Goal: Task Accomplishment & Management: Complete application form

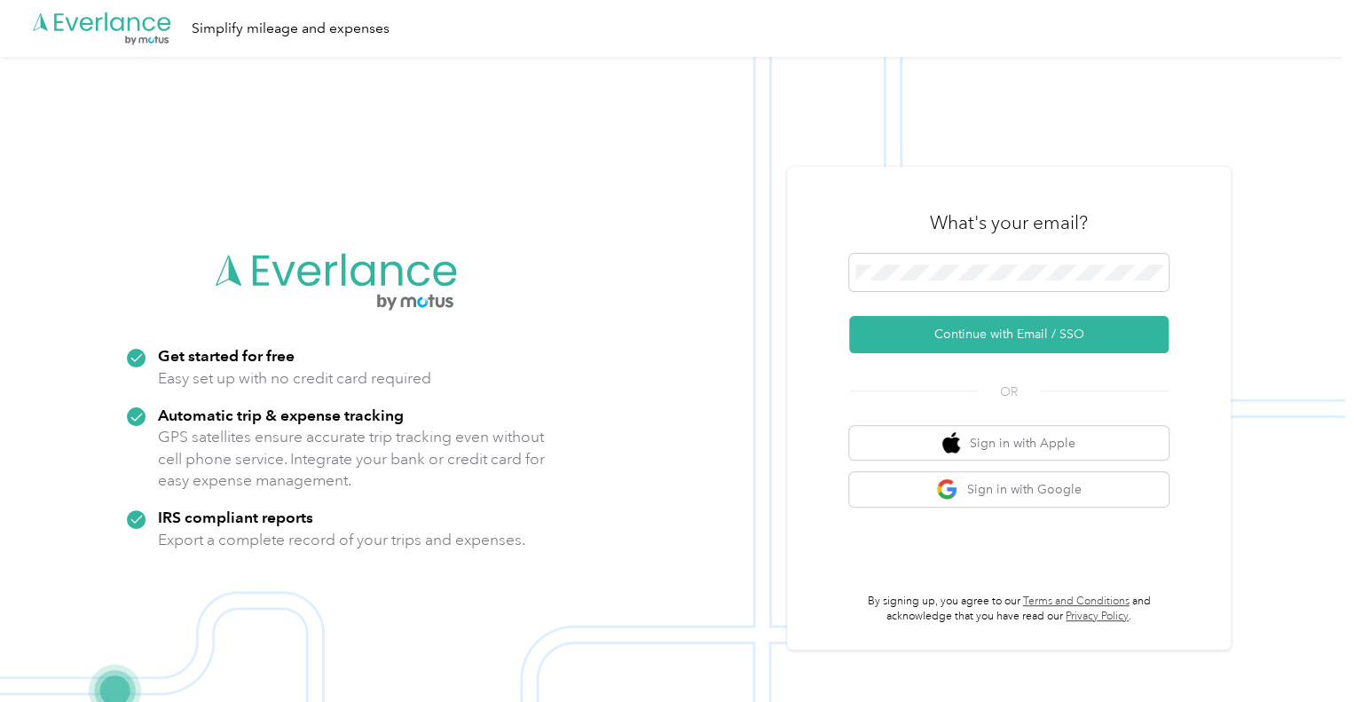
click at [0, 190] on img at bounding box center [673, 408] width 1346 height 702
click at [1023, 335] on button "Continue with Email / SSO" at bounding box center [1009, 334] width 320 height 37
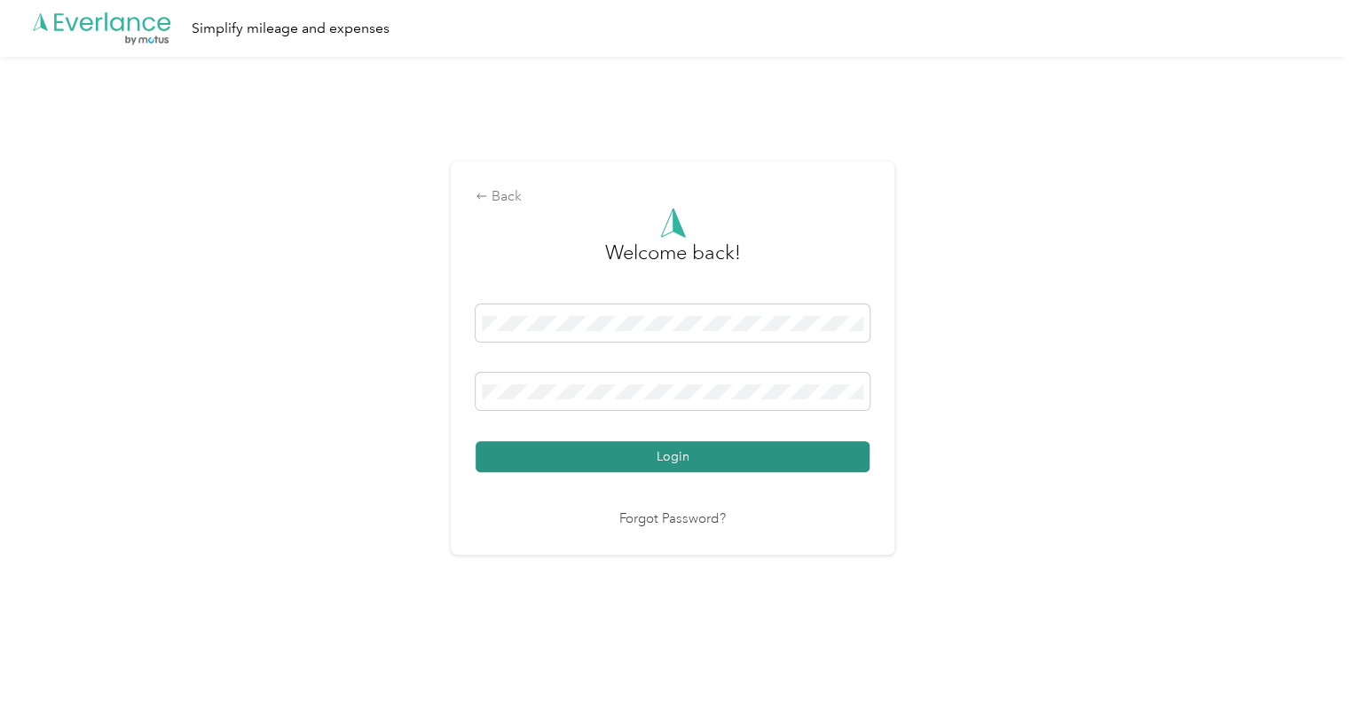
click at [476, 441] on button "Login" at bounding box center [673, 456] width 394 height 31
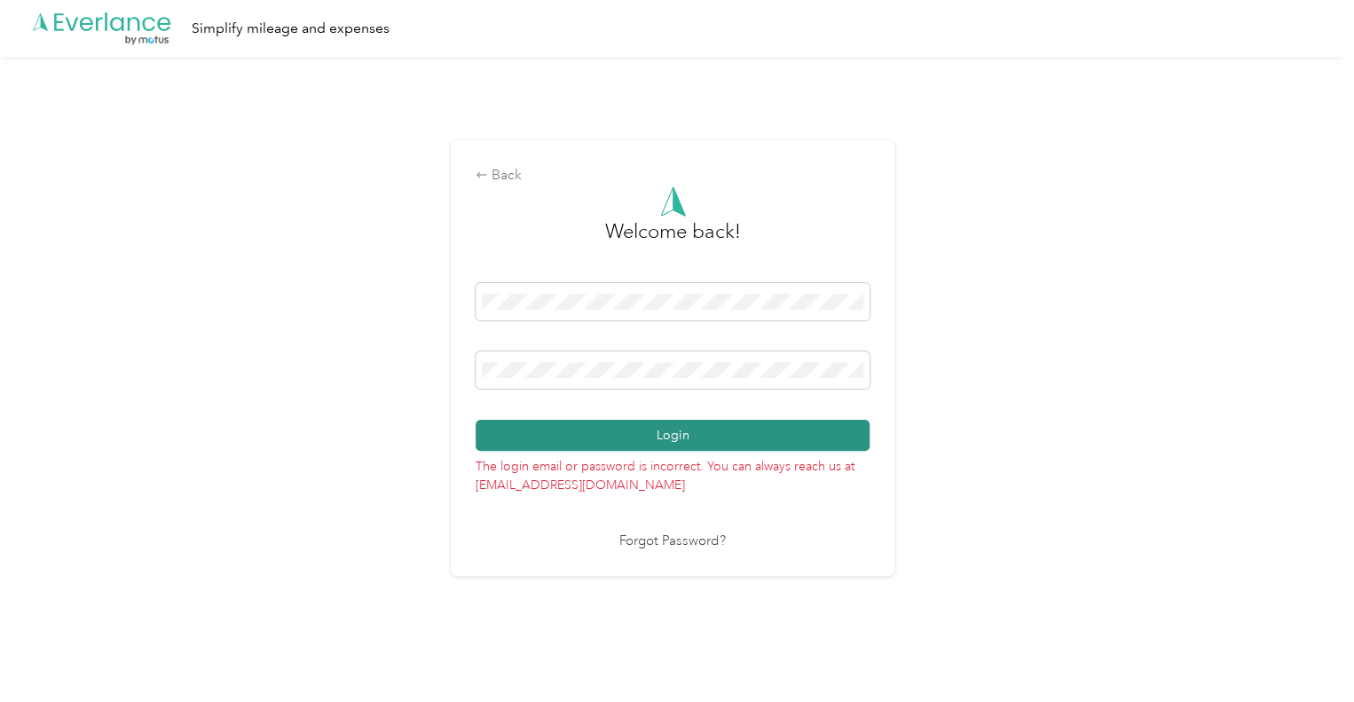
click at [718, 438] on button "Login" at bounding box center [673, 435] width 394 height 31
click at [476, 420] on button "Login" at bounding box center [673, 435] width 394 height 31
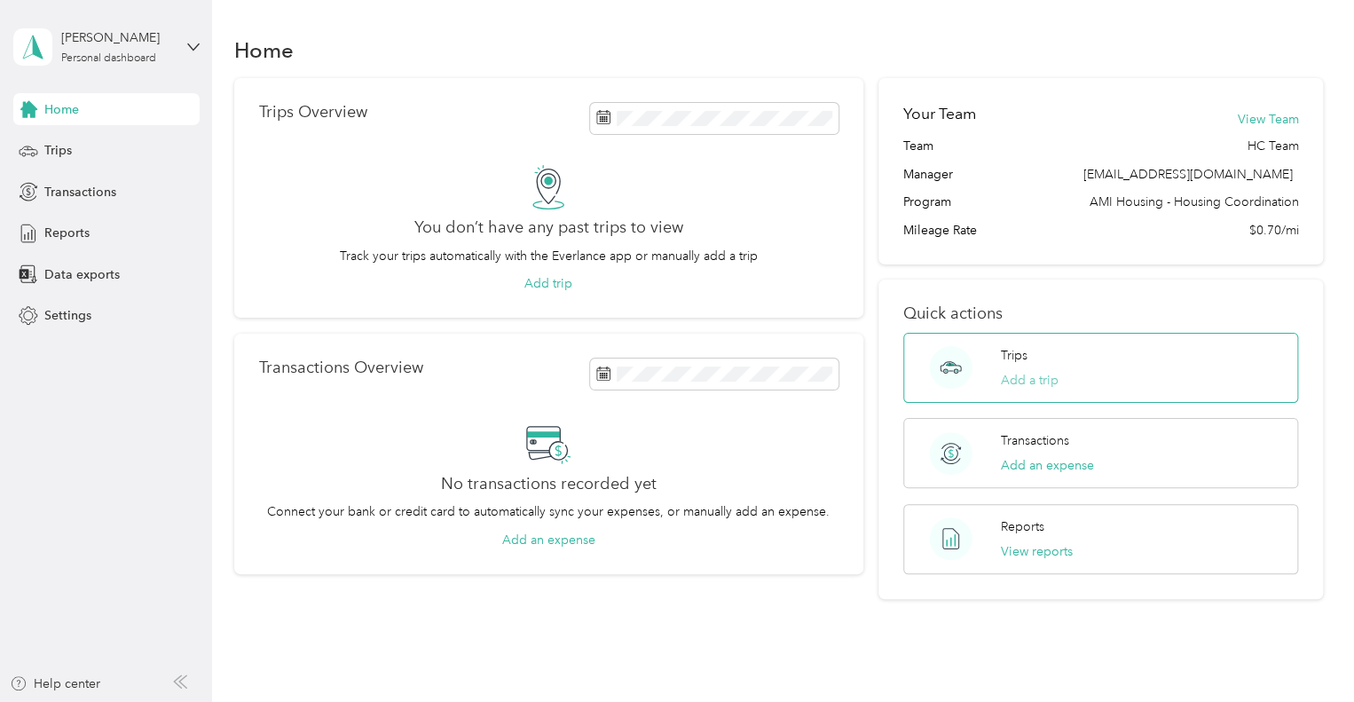
click at [1026, 383] on button "Add a trip" at bounding box center [1030, 380] width 58 height 19
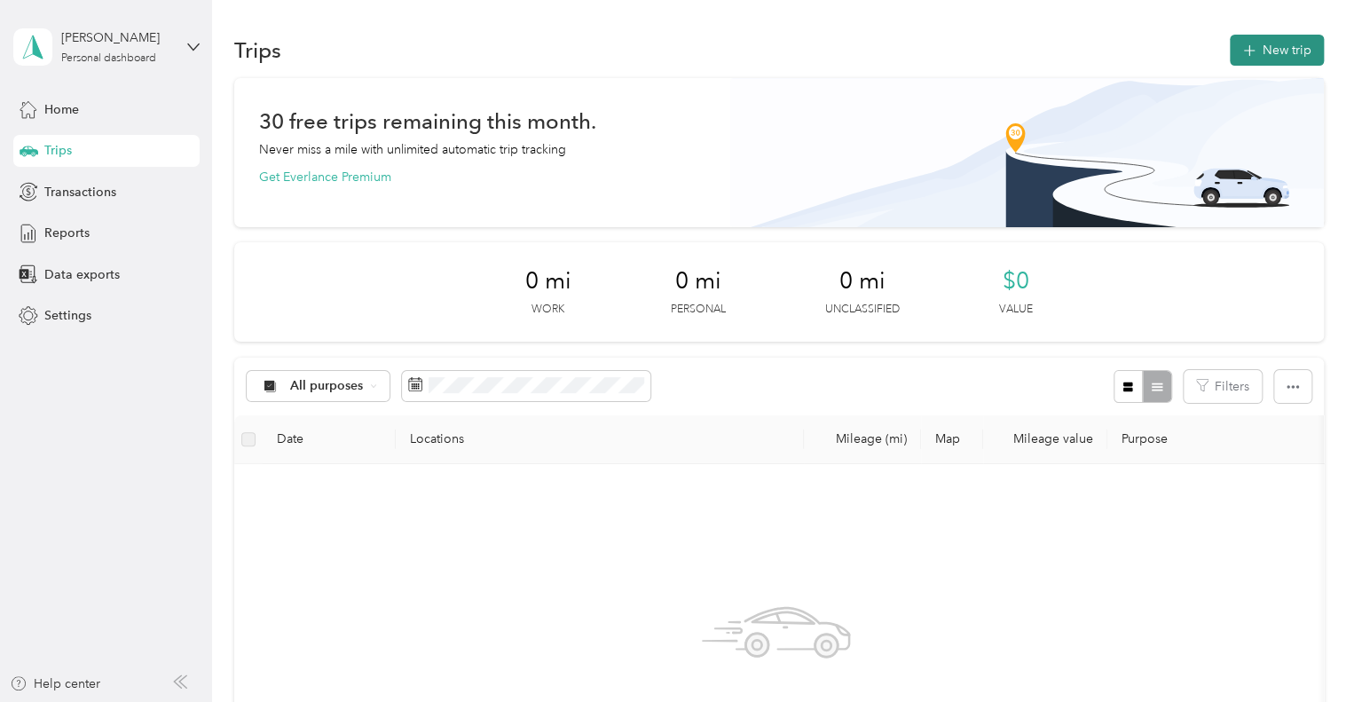
click at [1279, 59] on button "New trip" at bounding box center [1277, 50] width 94 height 31
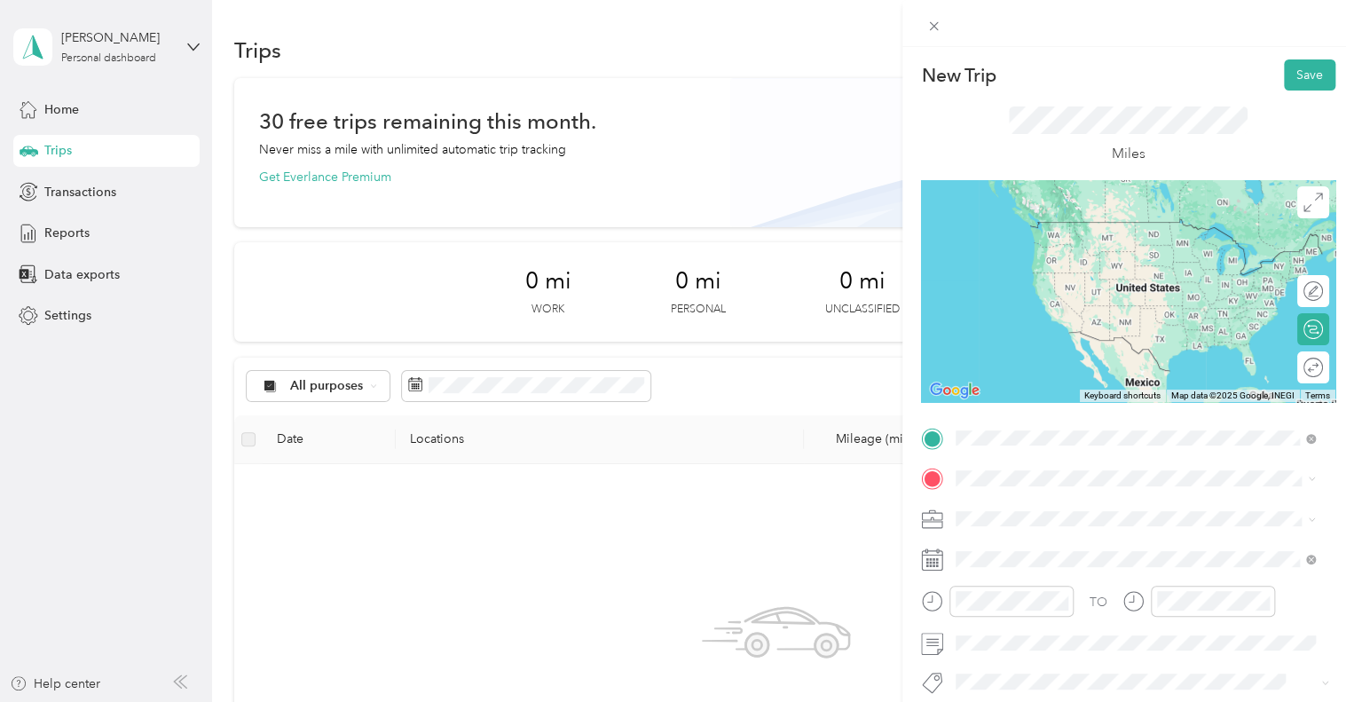
click at [1054, 508] on span "[STREET_ADDRESS][US_STATE]" at bounding box center [1079, 502] width 178 height 16
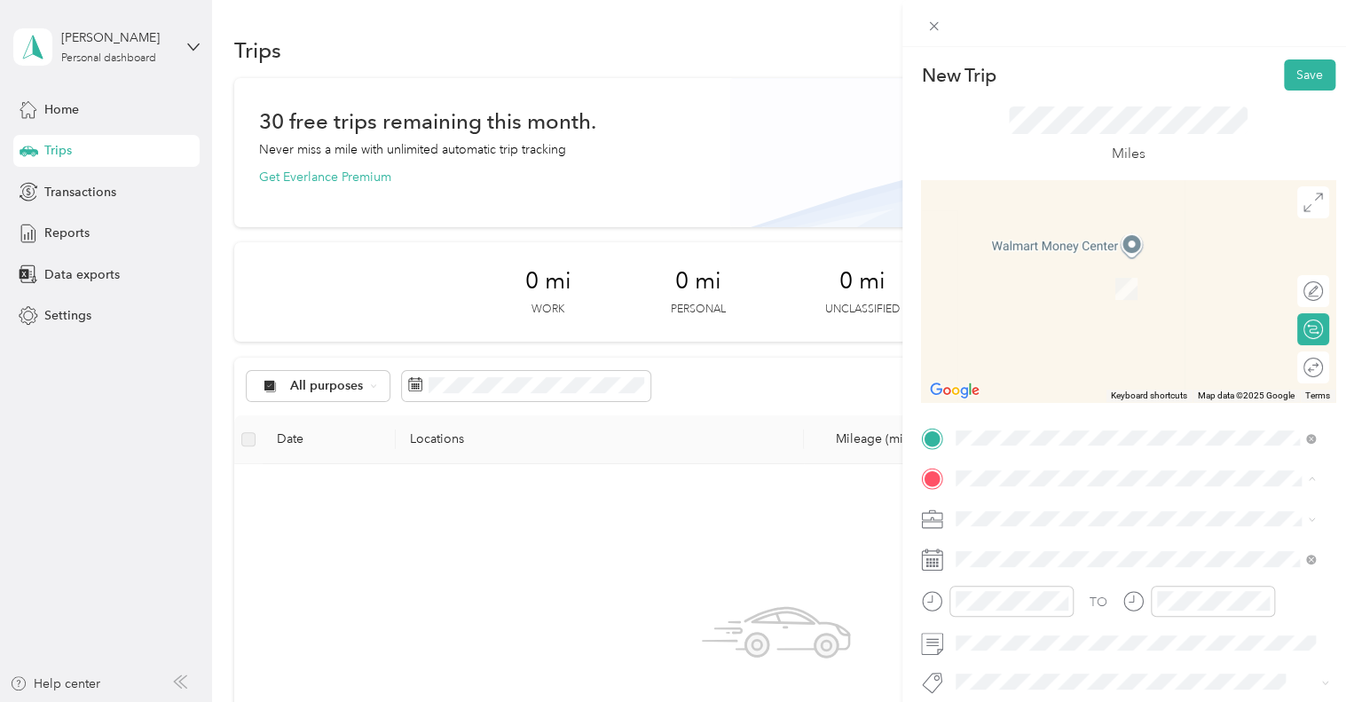
click at [1086, 280] on div "TEAM AMIH - Main Office [STREET_ADDRESS][US_STATE]" at bounding box center [1079, 282] width 178 height 43
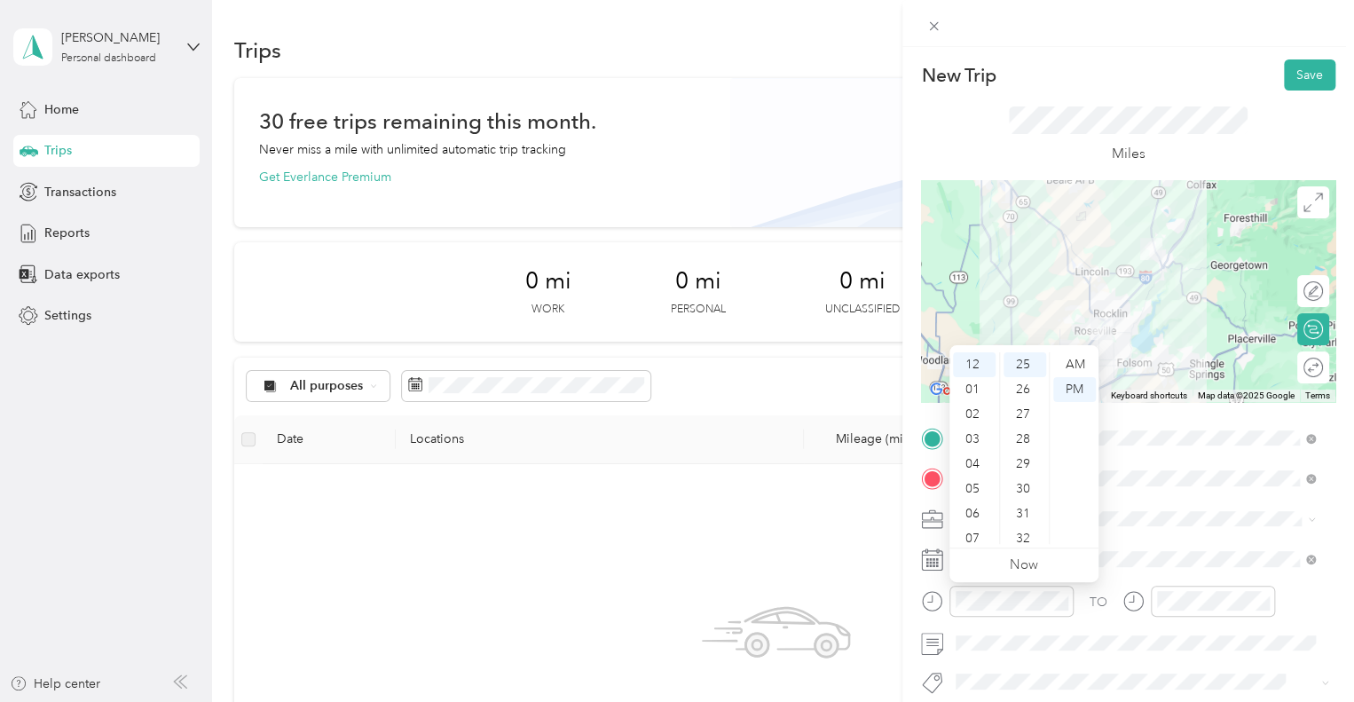
scroll to position [36, 0]
click at [982, 521] on div "08" at bounding box center [974, 528] width 43 height 25
click at [975, 486] on div "09" at bounding box center [974, 482] width 43 height 25
drag, startPoint x: 975, startPoint y: 486, endPoint x: 920, endPoint y: 547, distance: 82.3
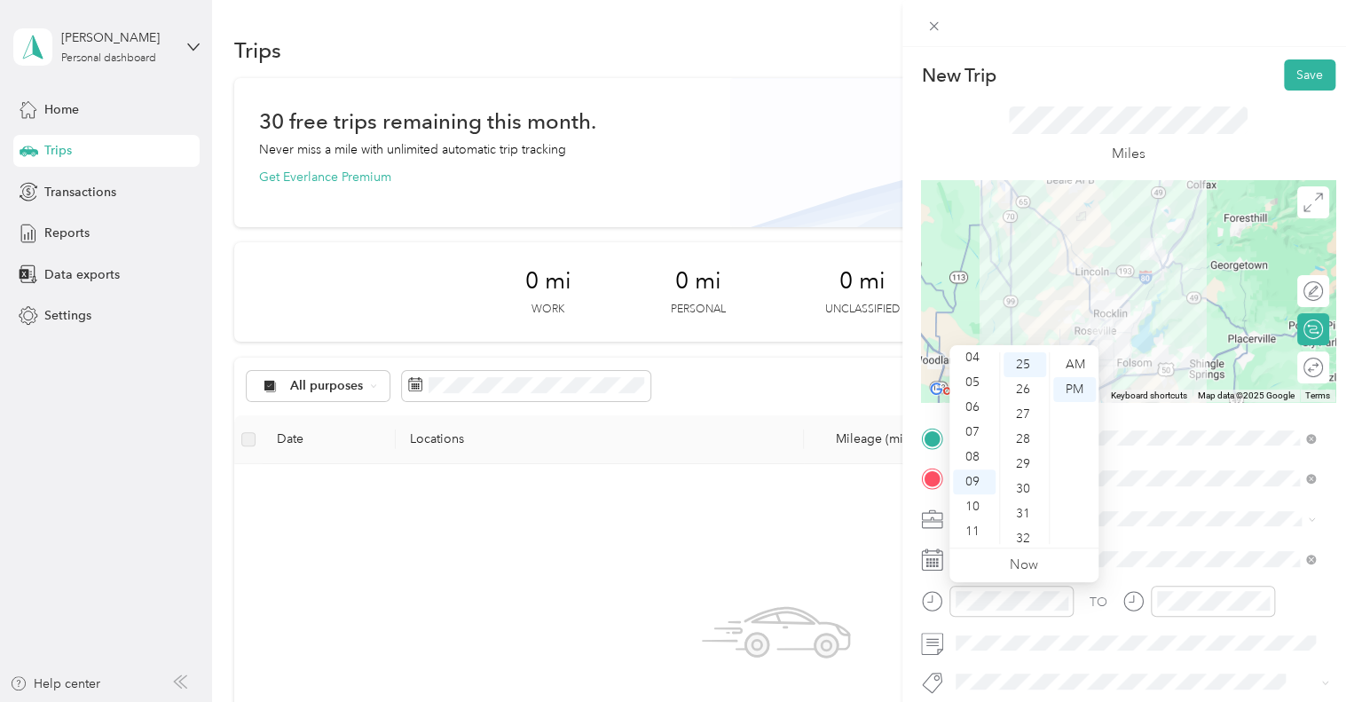
click at [920, 547] on body "Elizabeth Garcia Personal dashboard Home Trips Transactions Reports Data export…" at bounding box center [673, 351] width 1346 height 702
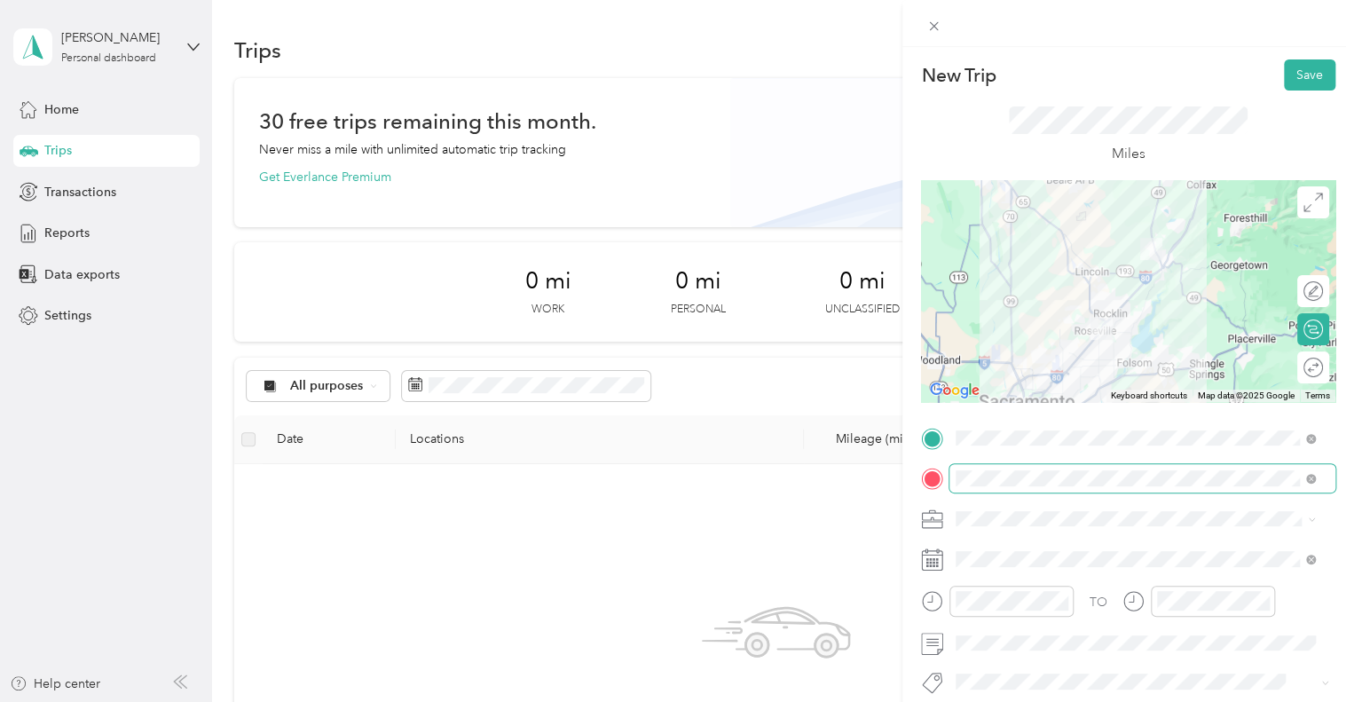
click at [1171, 492] on span at bounding box center [1143, 478] width 386 height 28
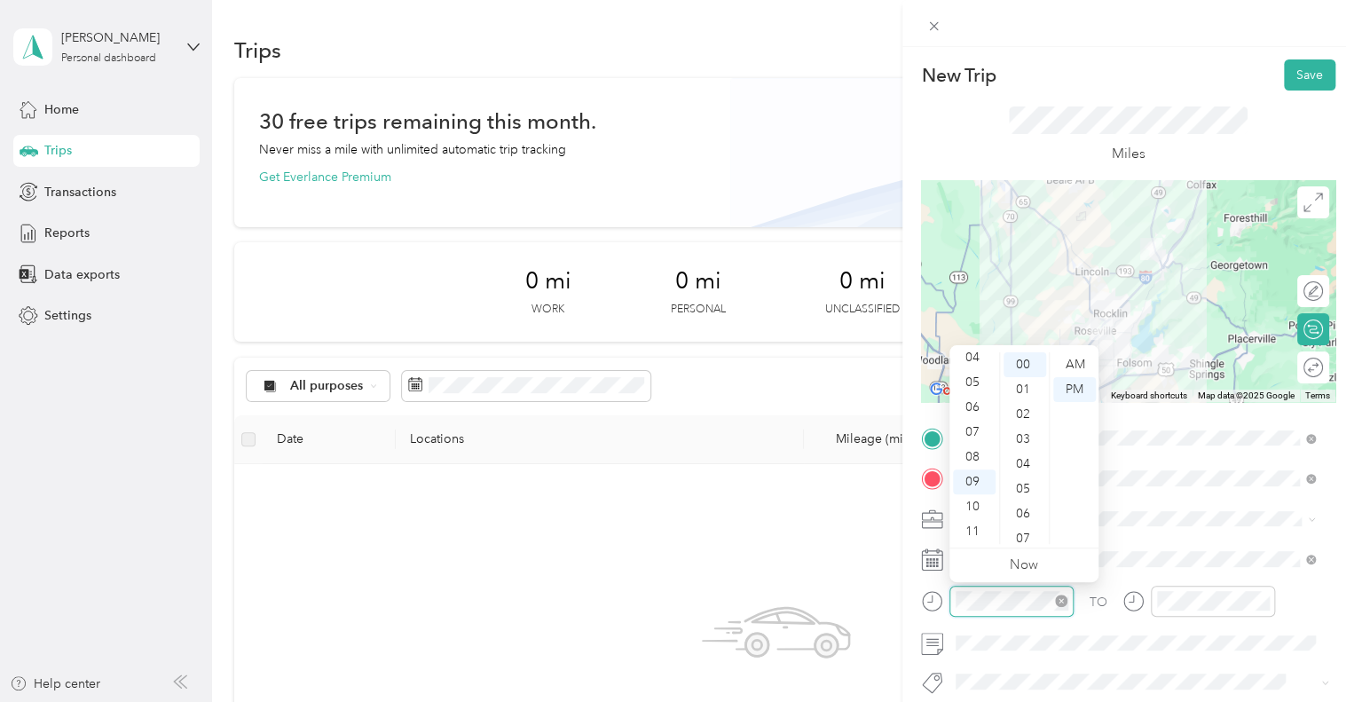
scroll to position [0, 0]
click at [1067, 364] on div "AM" at bounding box center [1075, 364] width 43 height 25
click at [1115, 629] on span at bounding box center [1143, 643] width 386 height 28
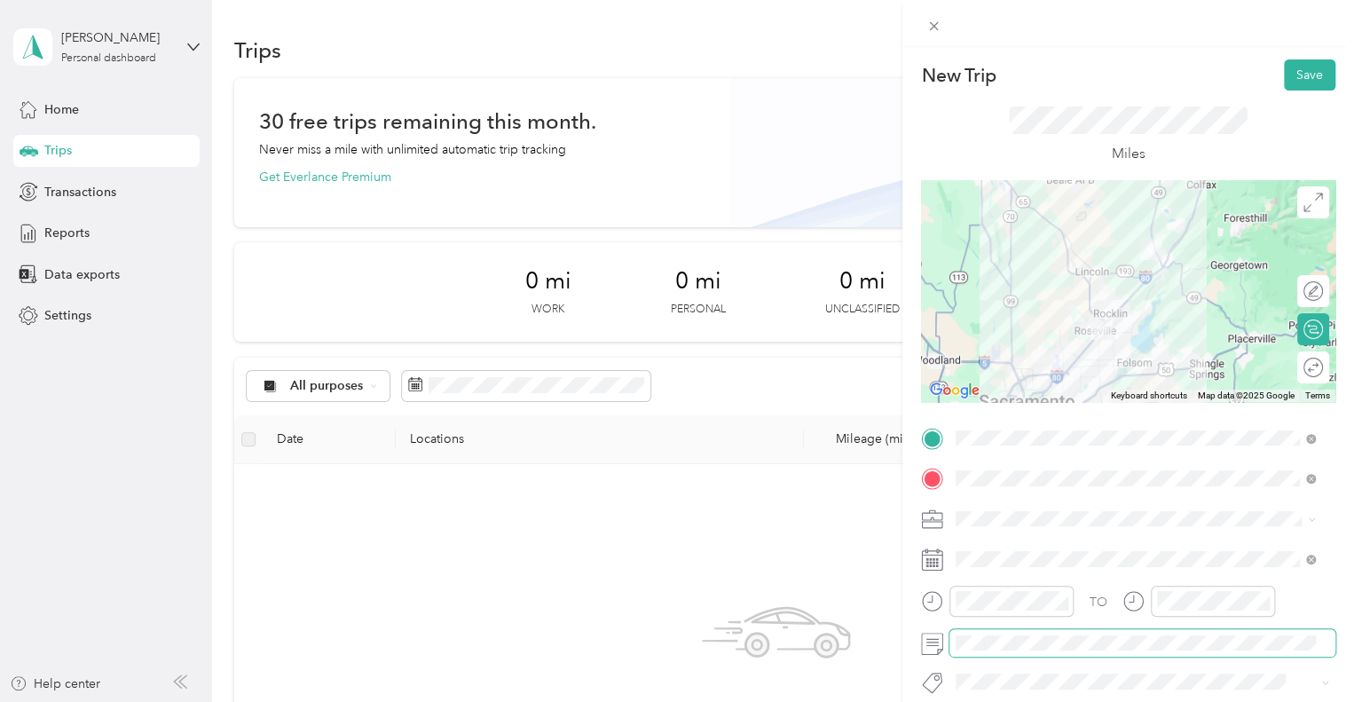
click at [1051, 632] on span at bounding box center [1143, 643] width 386 height 28
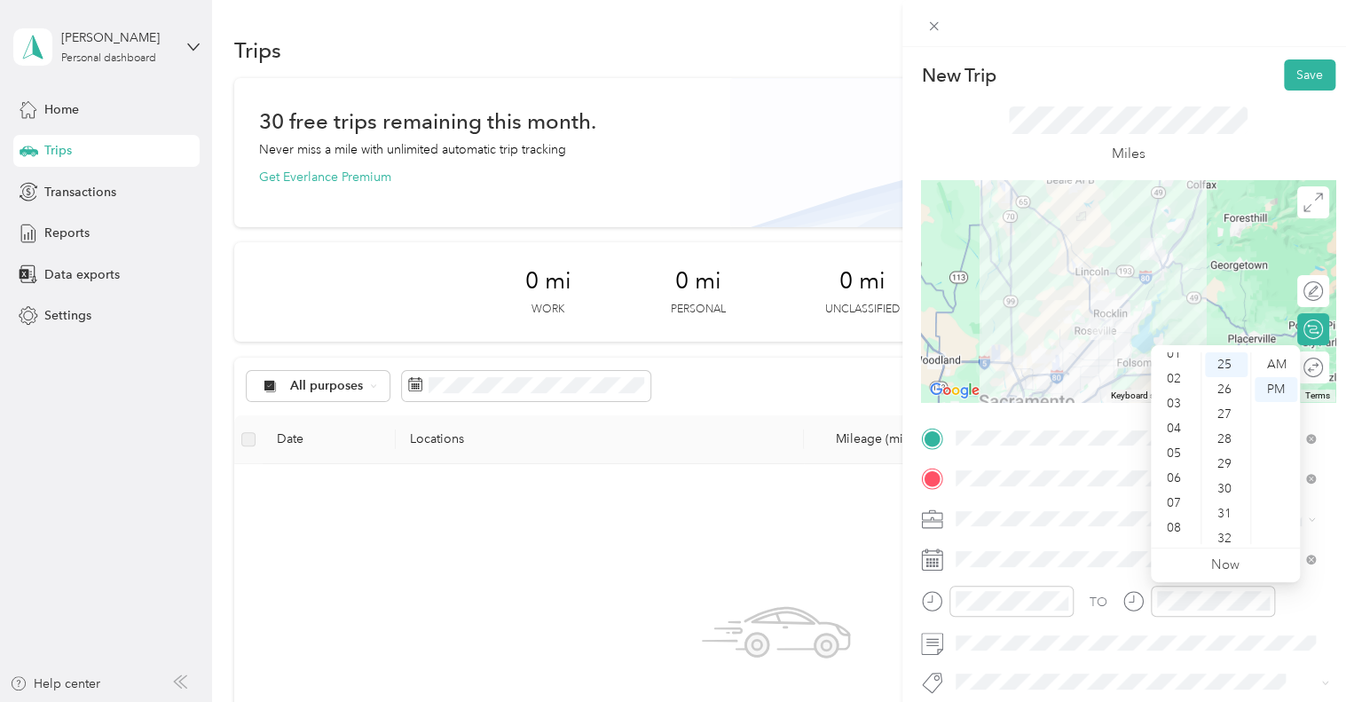
scroll to position [71, 0]
click at [1174, 518] on div "09" at bounding box center [1176, 517] width 43 height 25
click at [1272, 362] on div "AM" at bounding box center [1276, 364] width 43 height 25
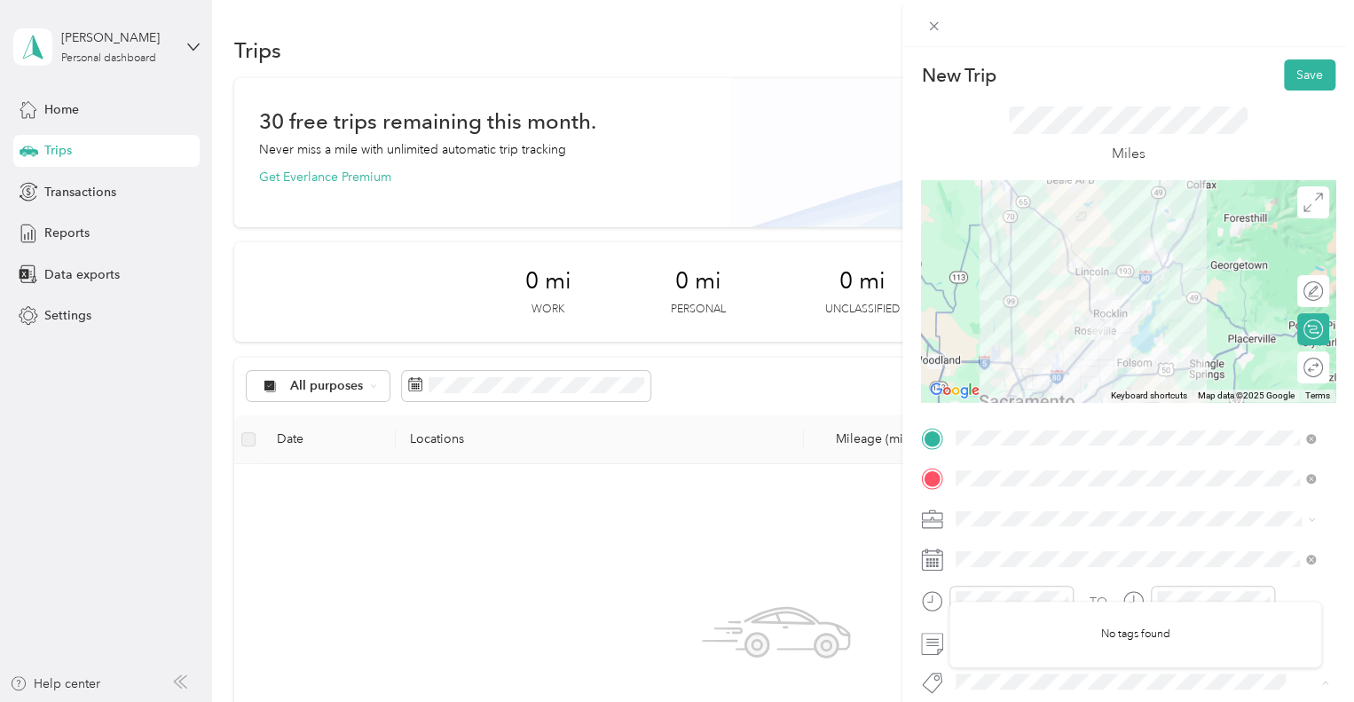
click at [1026, 701] on div "New Trip Save This trip cannot be edited because it is either under review, app…" at bounding box center [673, 702] width 1346 height 0
click at [1288, 291] on div at bounding box center [1296, 291] width 16 height 16
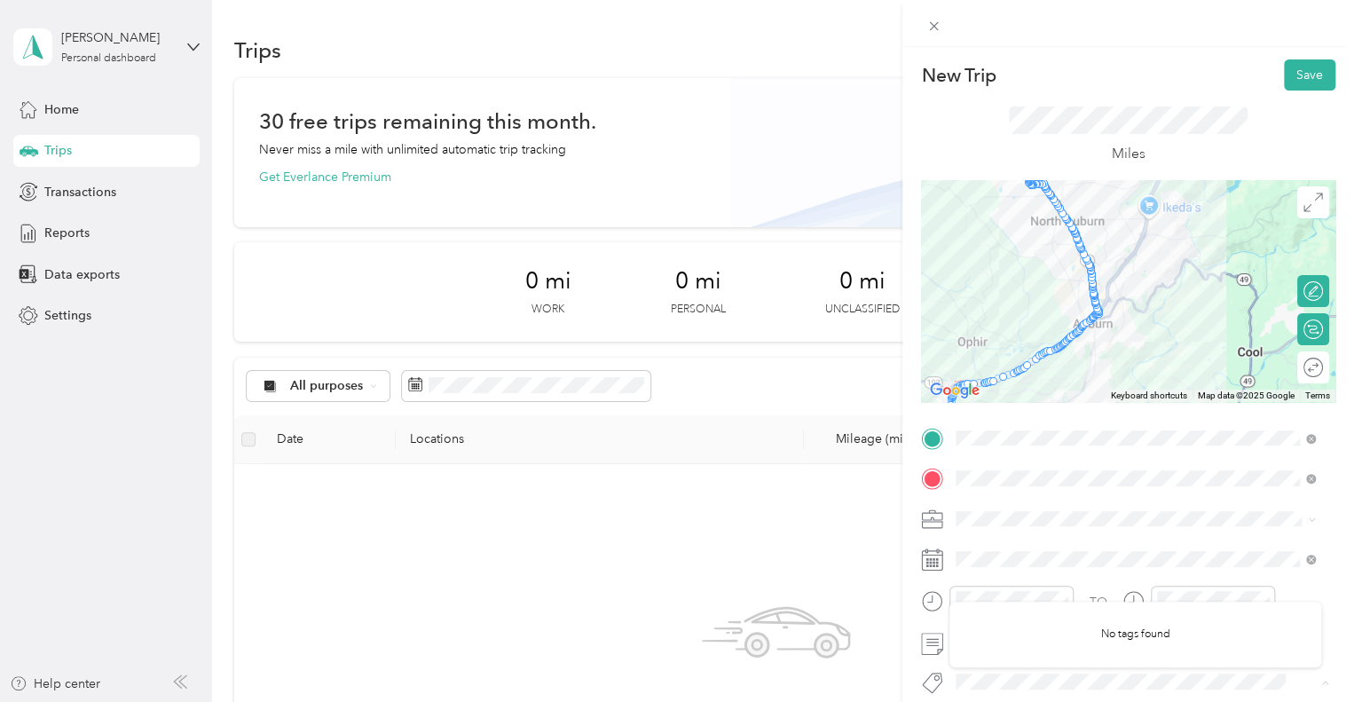
click at [1093, 272] on div at bounding box center [1089, 262] width 26 height 26
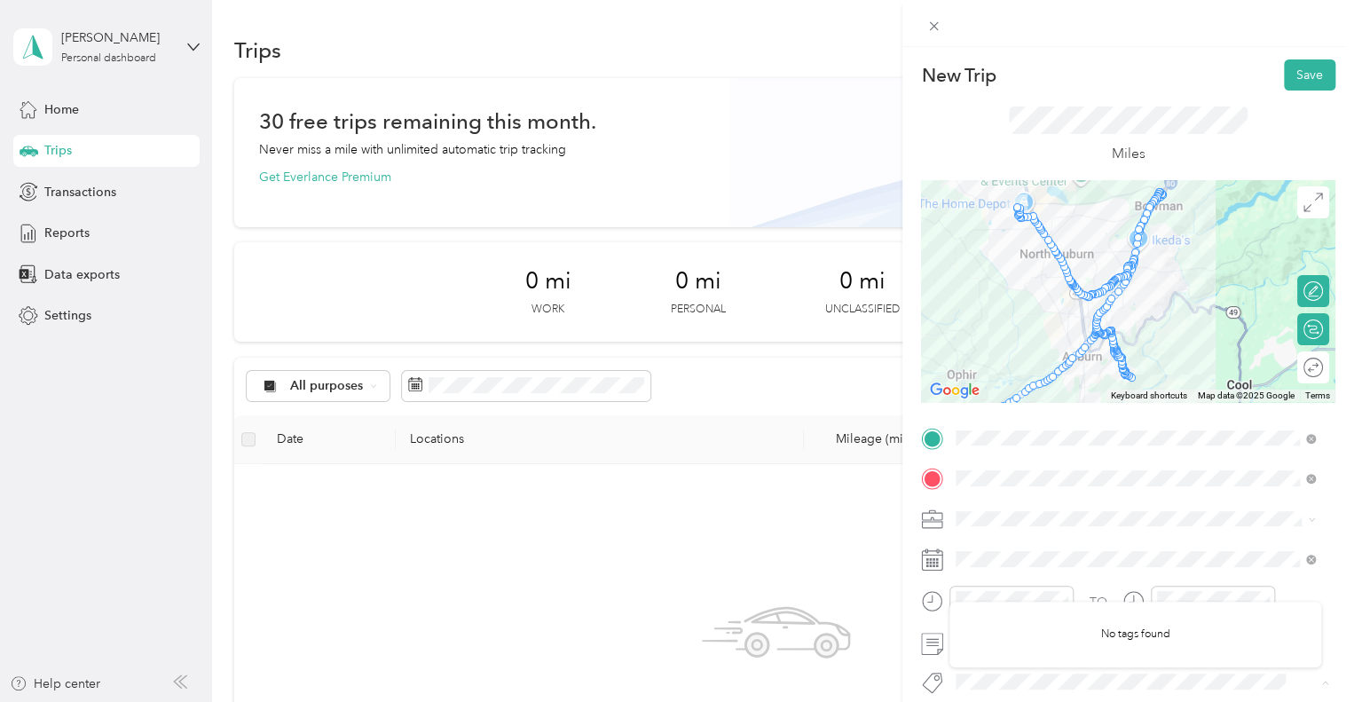
click at [1123, 145] on p "Miles" at bounding box center [1129, 154] width 34 height 22
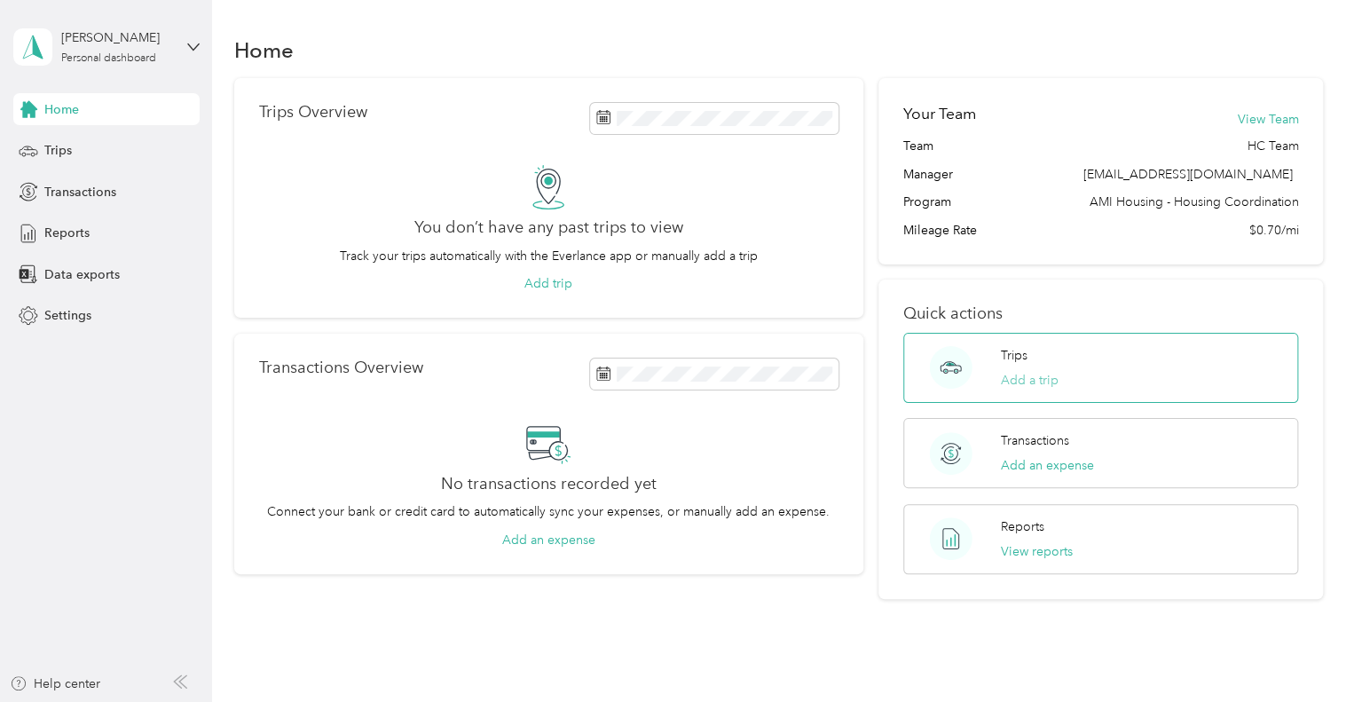
click at [1017, 380] on button "Add a trip" at bounding box center [1030, 380] width 58 height 19
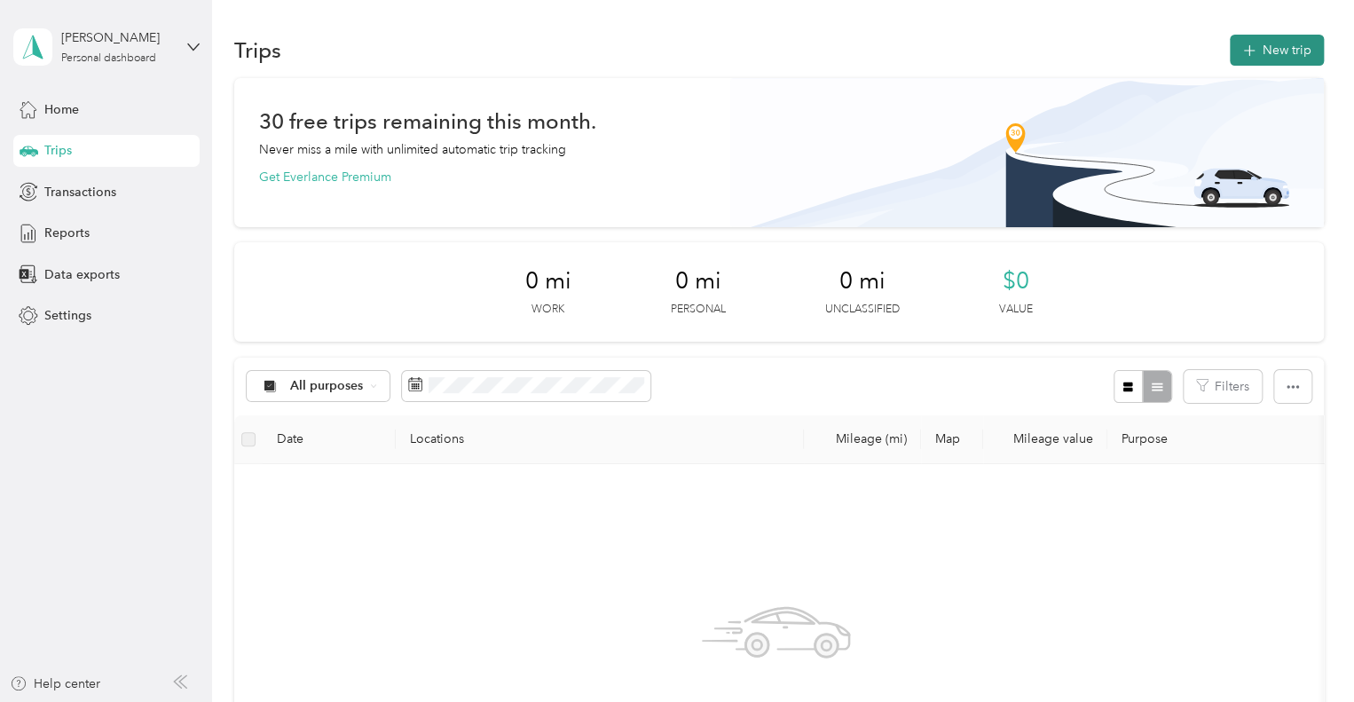
click at [1272, 46] on button "New trip" at bounding box center [1277, 50] width 94 height 31
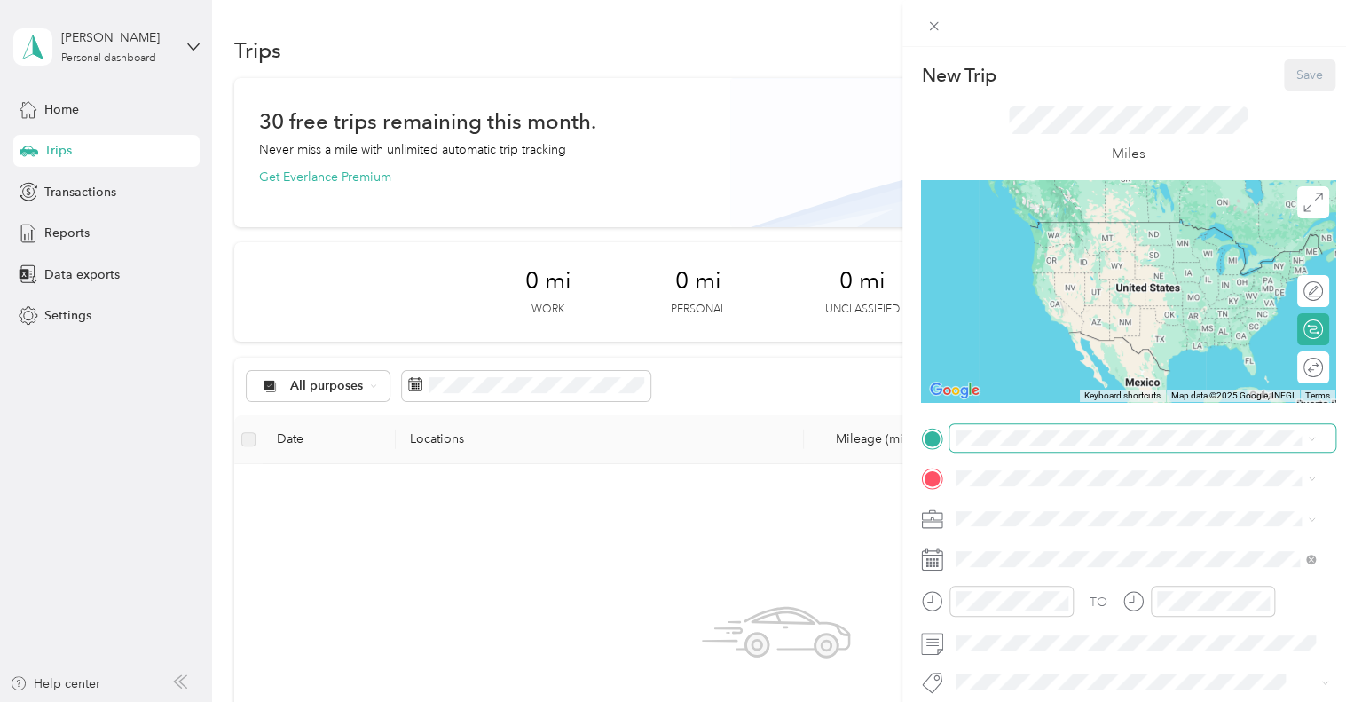
click at [1032, 447] on span at bounding box center [1143, 438] width 386 height 28
click at [1041, 501] on span "[STREET_ADDRESS][US_STATE]" at bounding box center [1079, 502] width 178 height 16
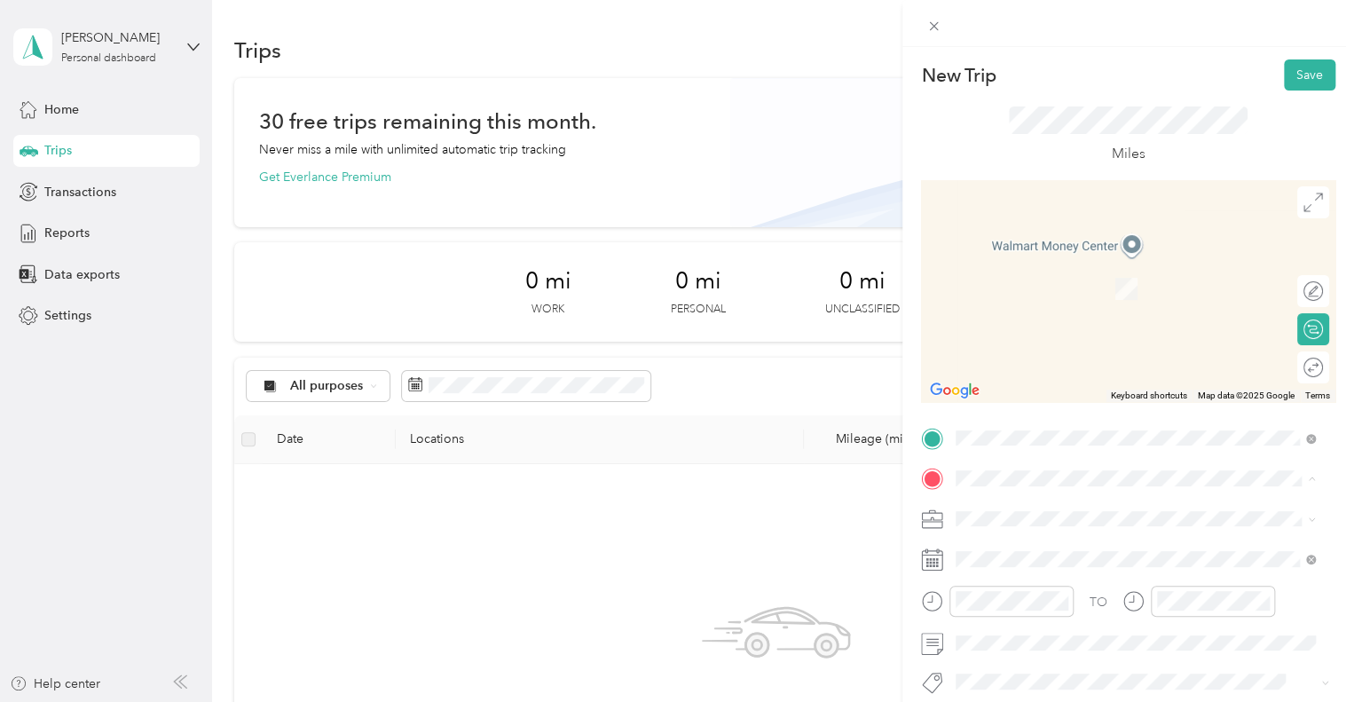
click at [1139, 280] on div "TEAM AMIH - Main Office [STREET_ADDRESS][US_STATE]" at bounding box center [1079, 282] width 178 height 43
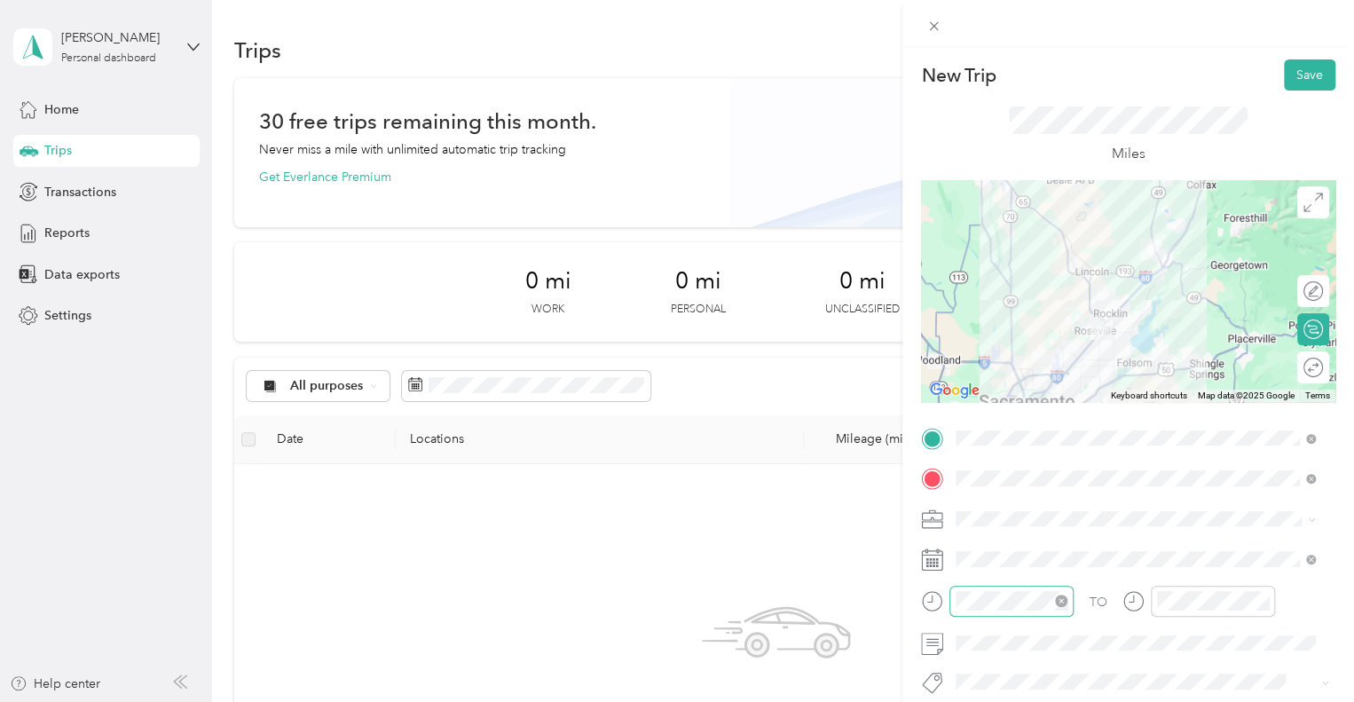
click at [1058, 603] on icon "close-circle" at bounding box center [1061, 601] width 12 height 12
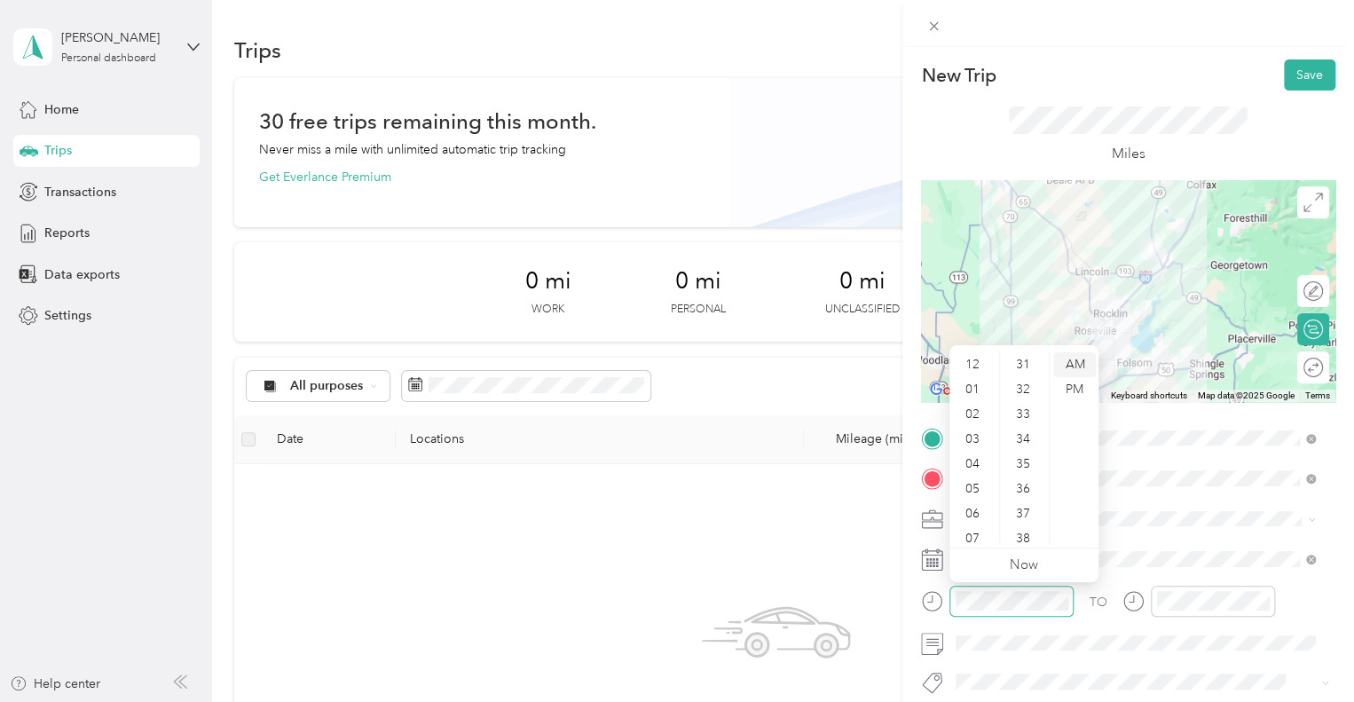
click at [1074, 373] on div "AM" at bounding box center [1075, 364] width 43 height 25
click at [1022, 372] on div "00" at bounding box center [1025, 364] width 43 height 25
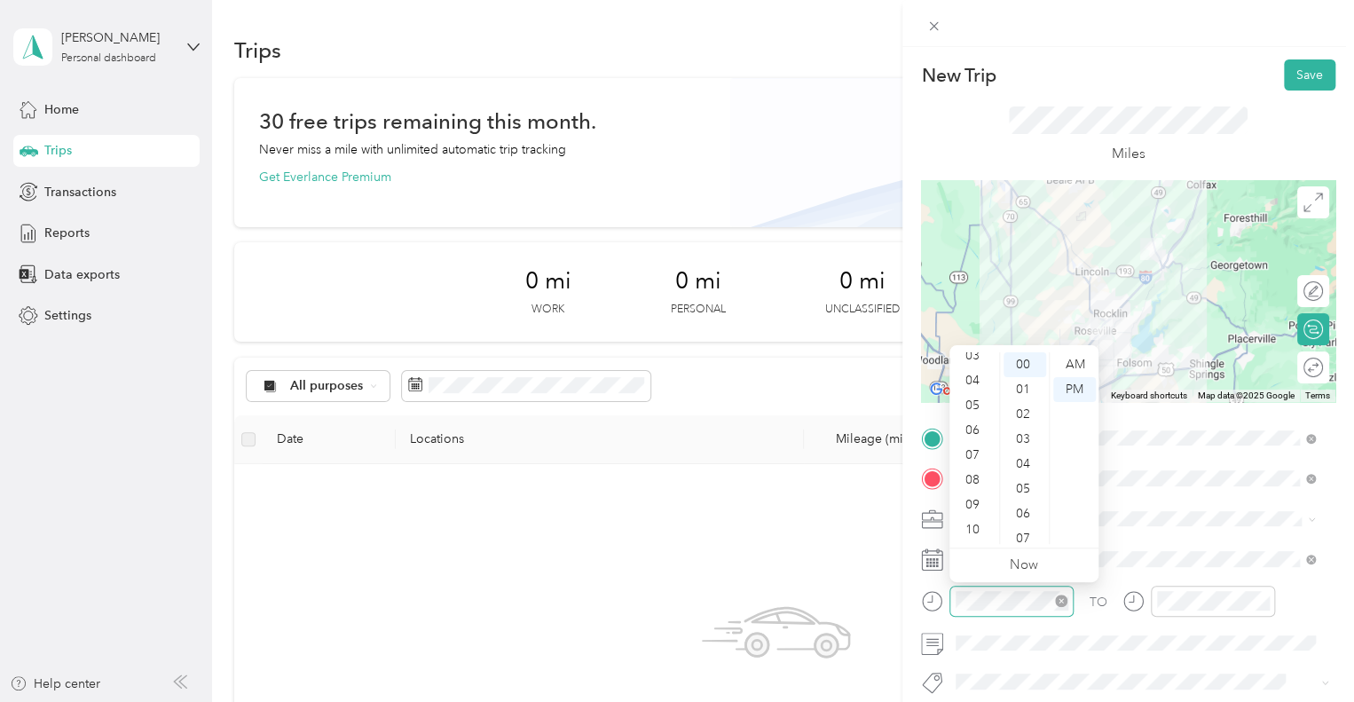
scroll to position [107, 0]
click at [962, 489] on div "09" at bounding box center [974, 482] width 43 height 25
click at [1078, 361] on div "AM" at bounding box center [1075, 364] width 43 height 25
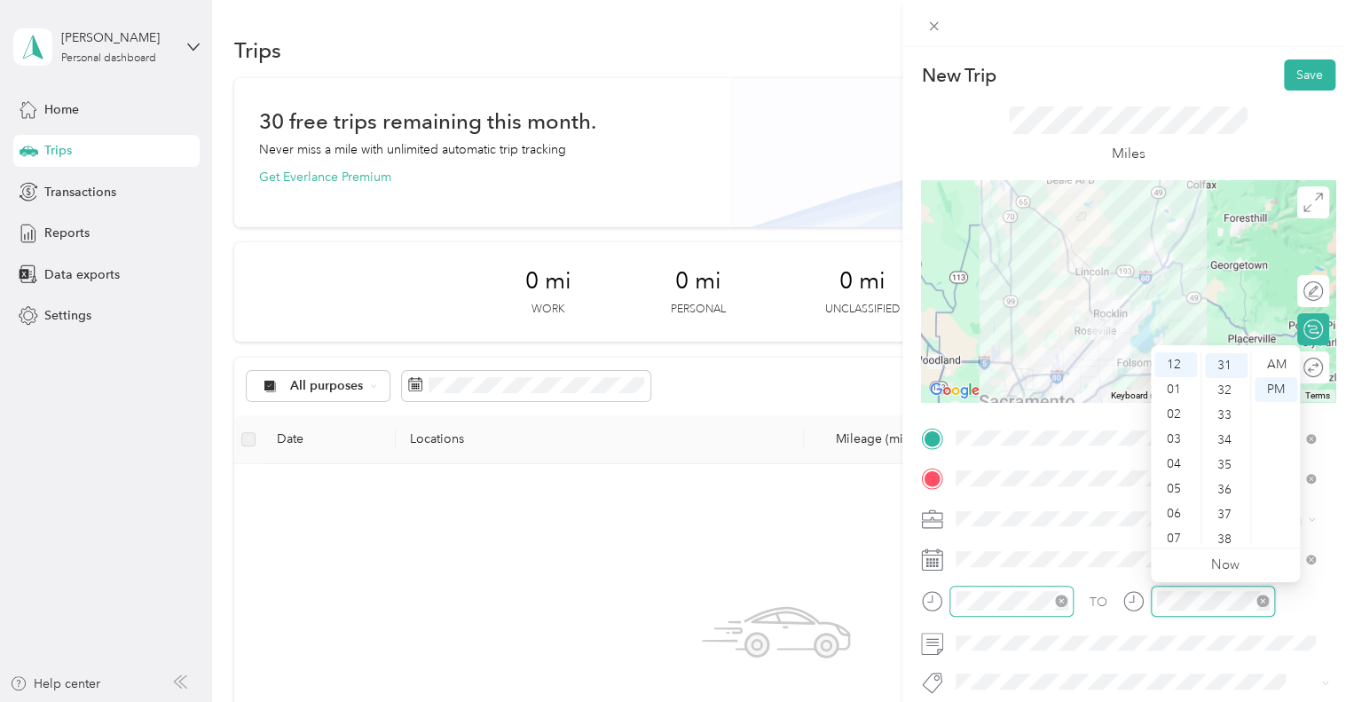
scroll to position [770, 0]
click at [1283, 358] on div "AM" at bounding box center [1276, 364] width 43 height 25
click at [1175, 509] on div "09" at bounding box center [1176, 517] width 43 height 25
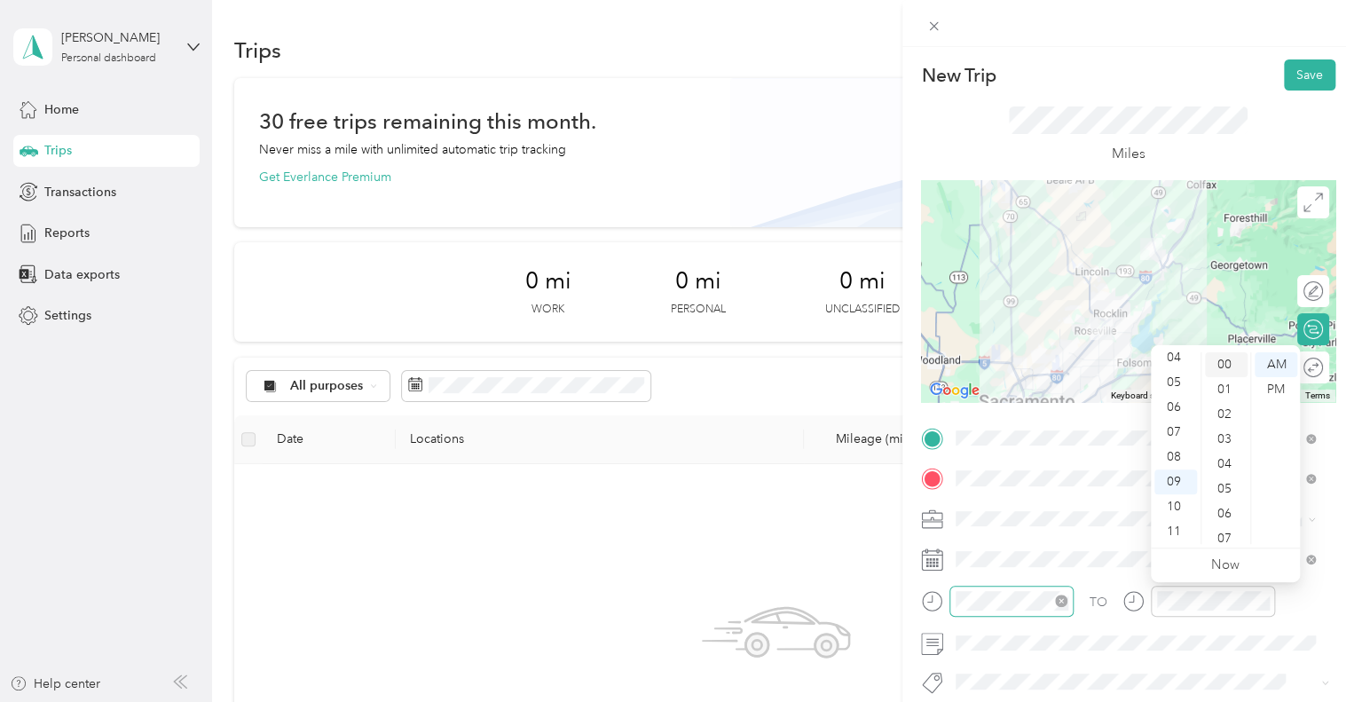
click at [1222, 360] on div "00" at bounding box center [1226, 364] width 43 height 25
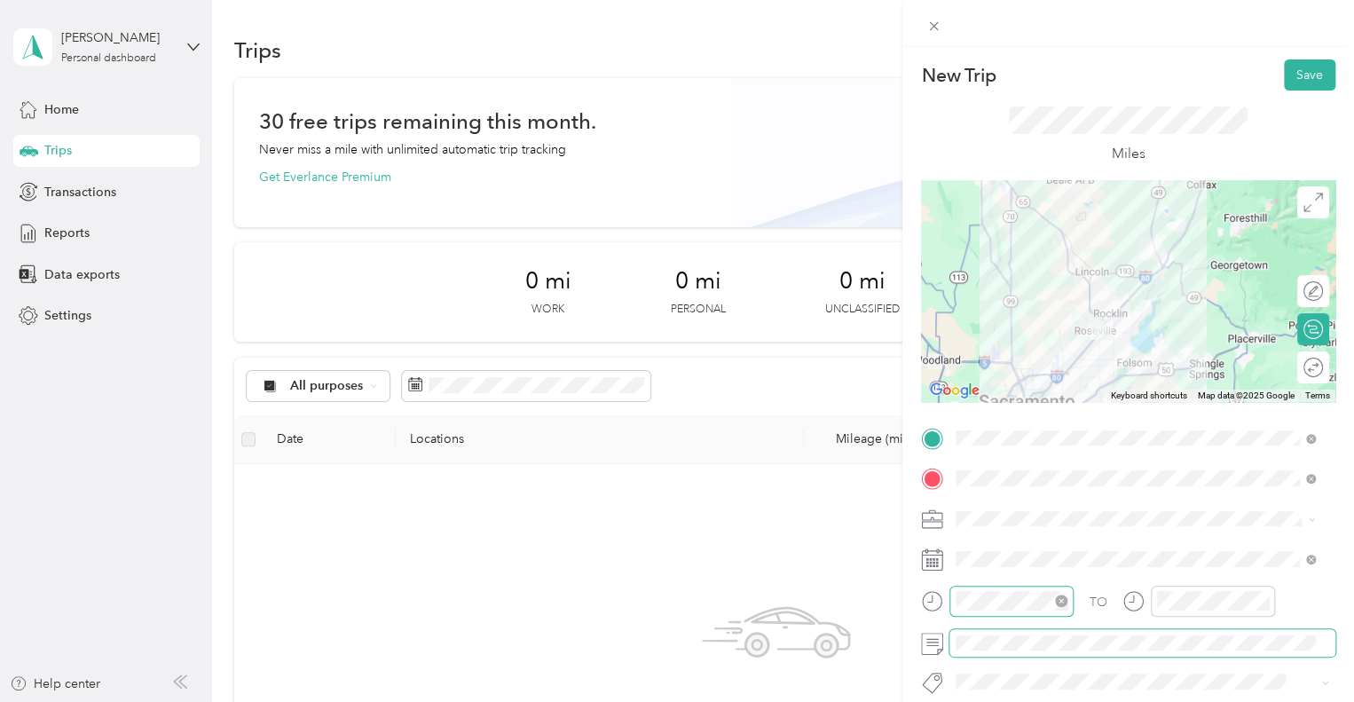
click at [1127, 655] on span at bounding box center [1143, 643] width 386 height 28
click at [813, 391] on div "New Trip Save This trip cannot be edited because it is either under review, app…" at bounding box center [677, 351] width 1354 height 702
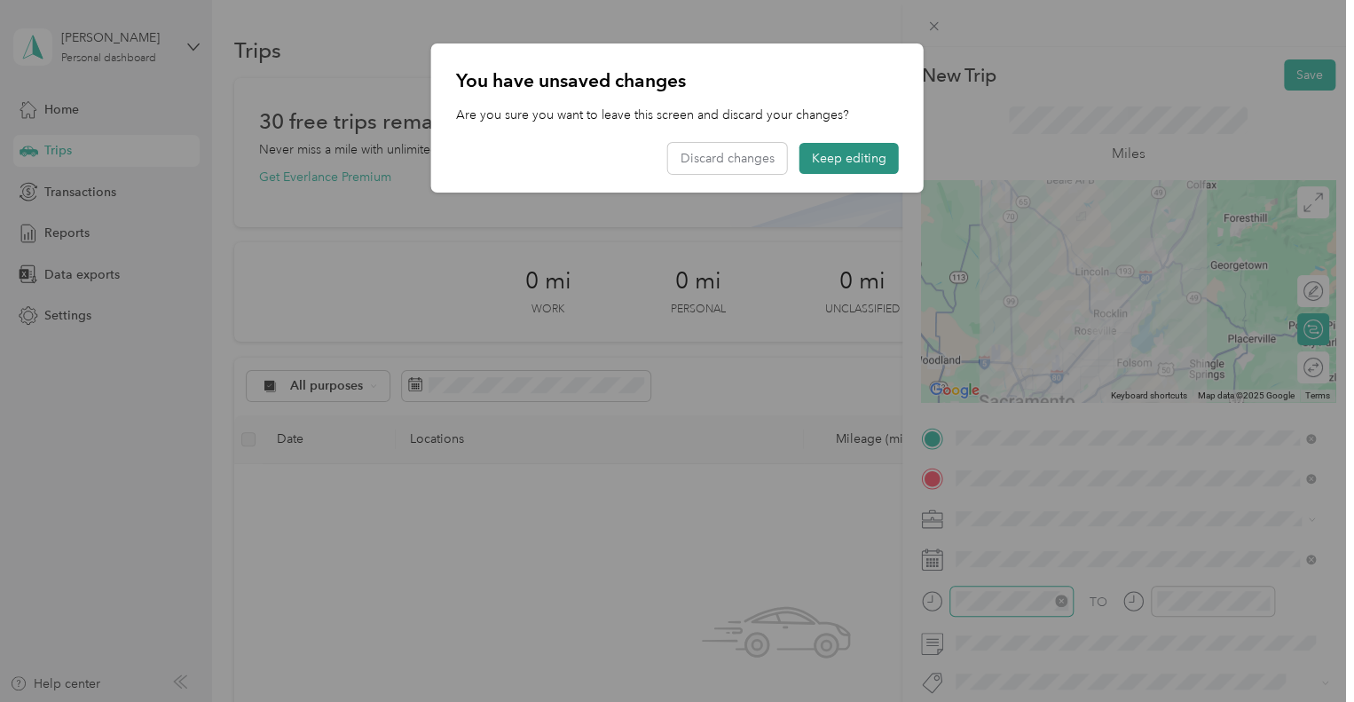
click at [863, 173] on button "Keep editing" at bounding box center [849, 158] width 99 height 31
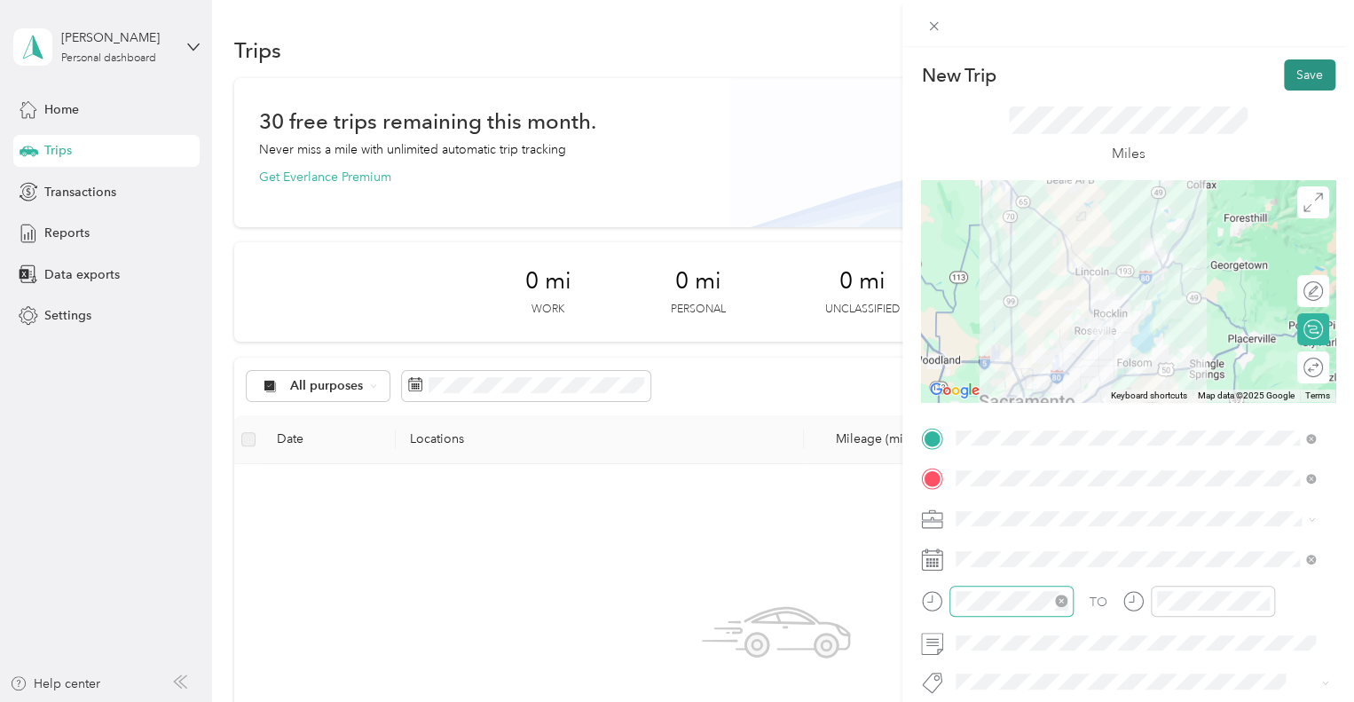
click at [1291, 70] on button "Save" at bounding box center [1309, 74] width 51 height 31
